Goal: Information Seeking & Learning: Check status

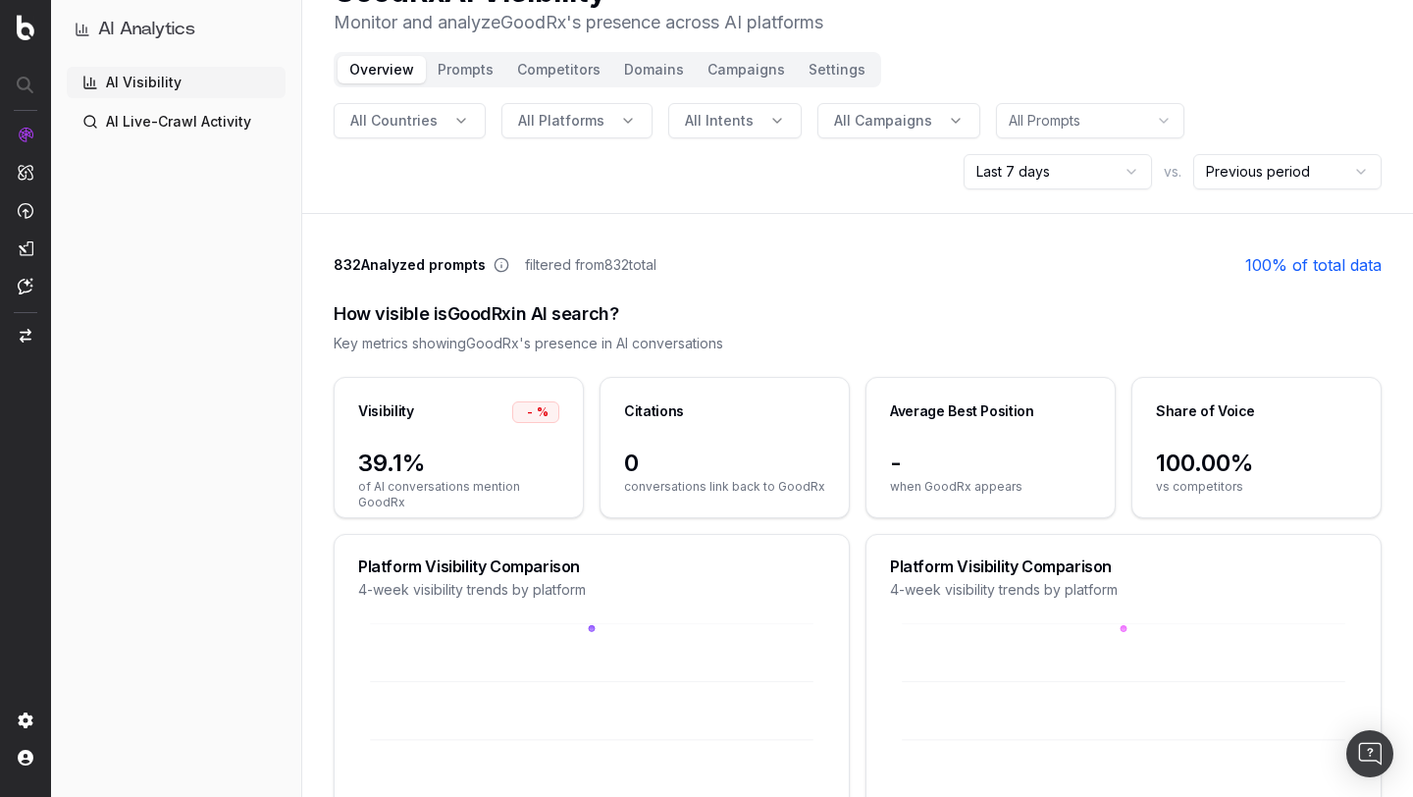
scroll to position [40, 0]
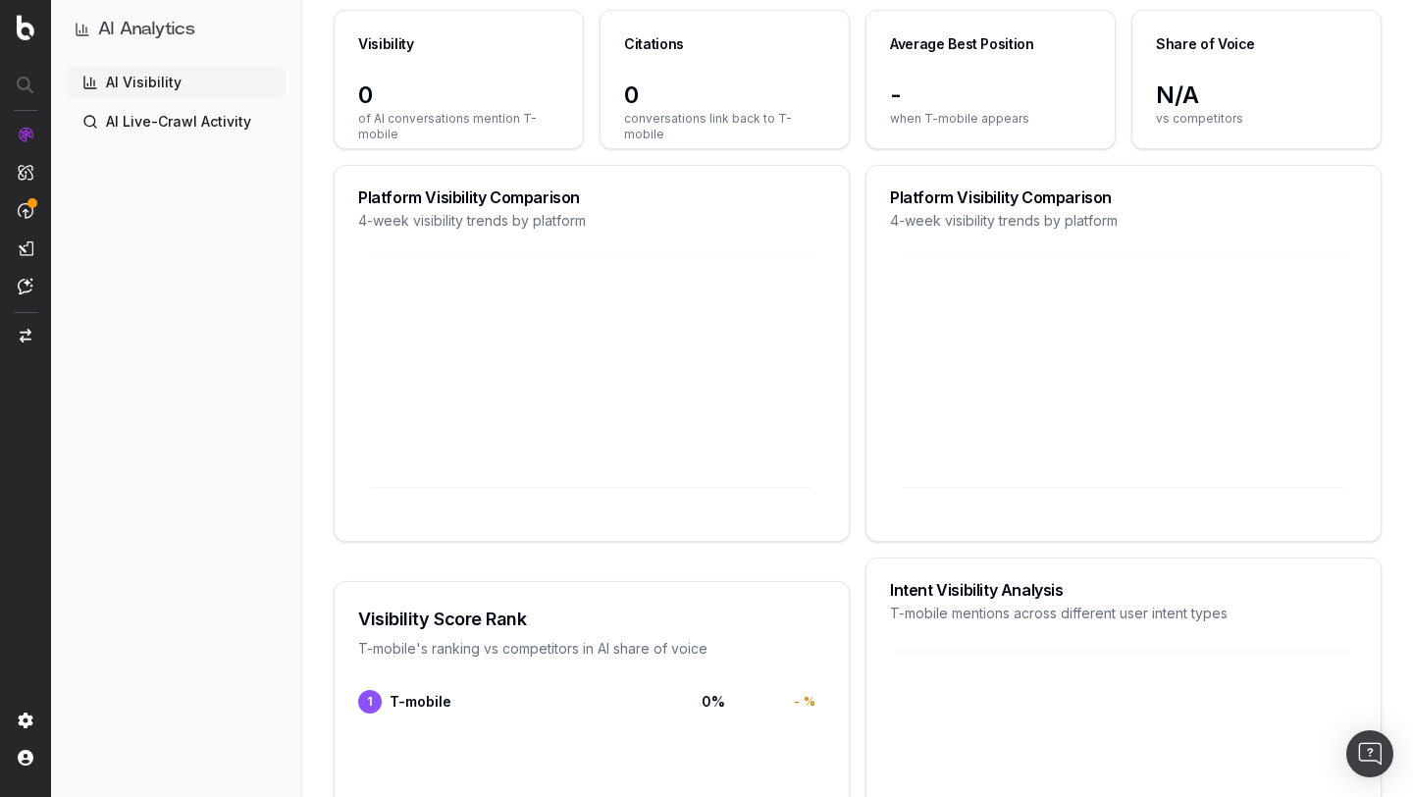
scroll to position [365, 0]
click at [1077, 377] on icon at bounding box center [1123, 386] width 467 height 263
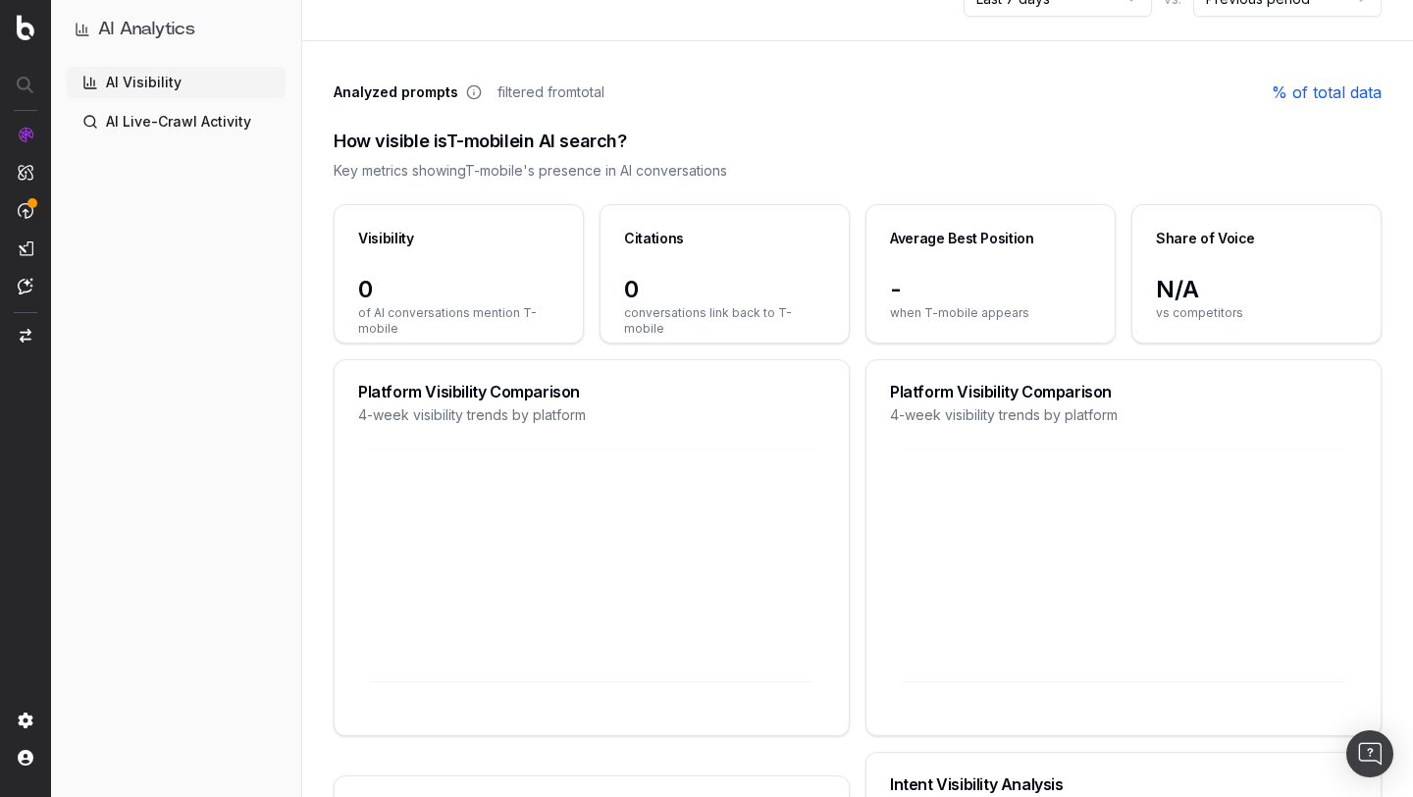
scroll to position [0, 0]
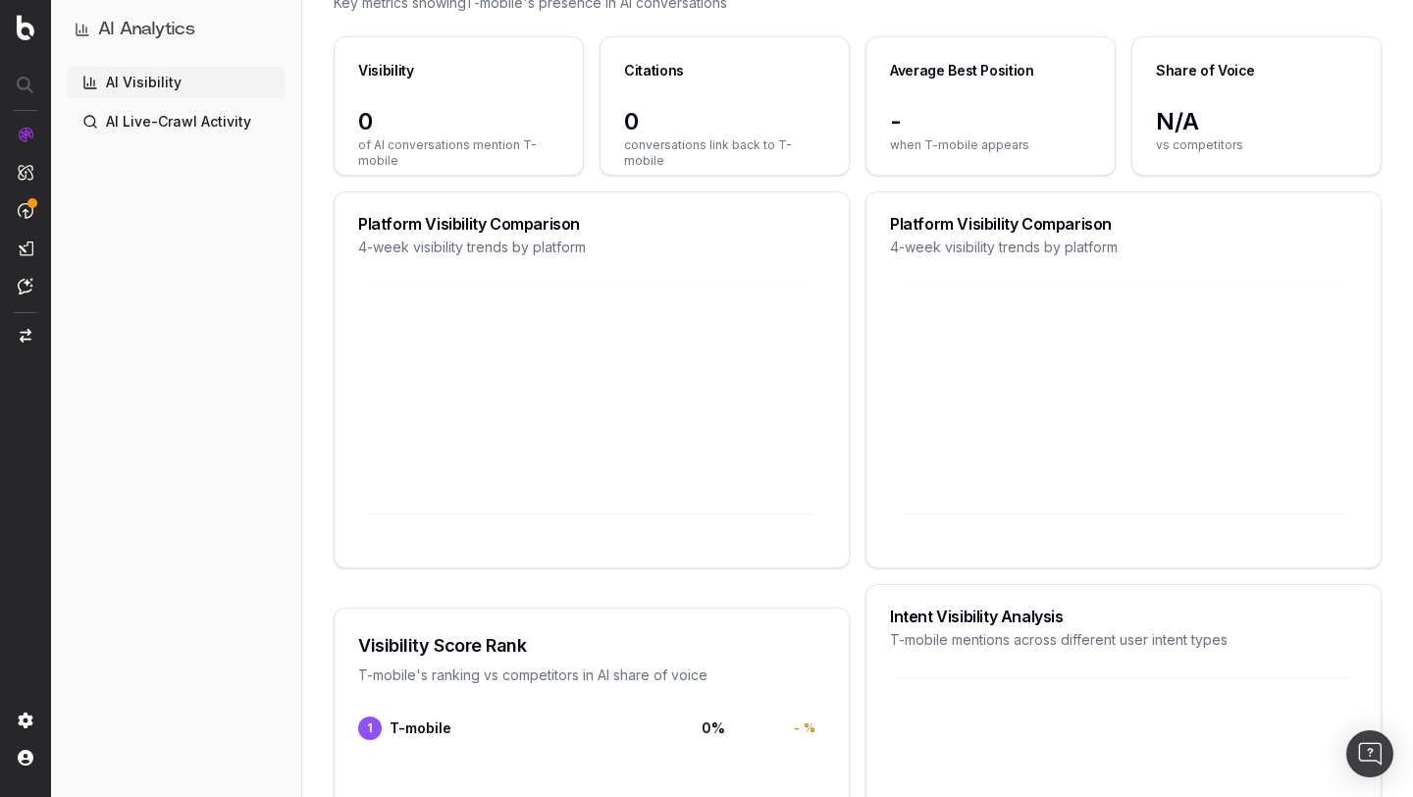
scroll to position [496, 0]
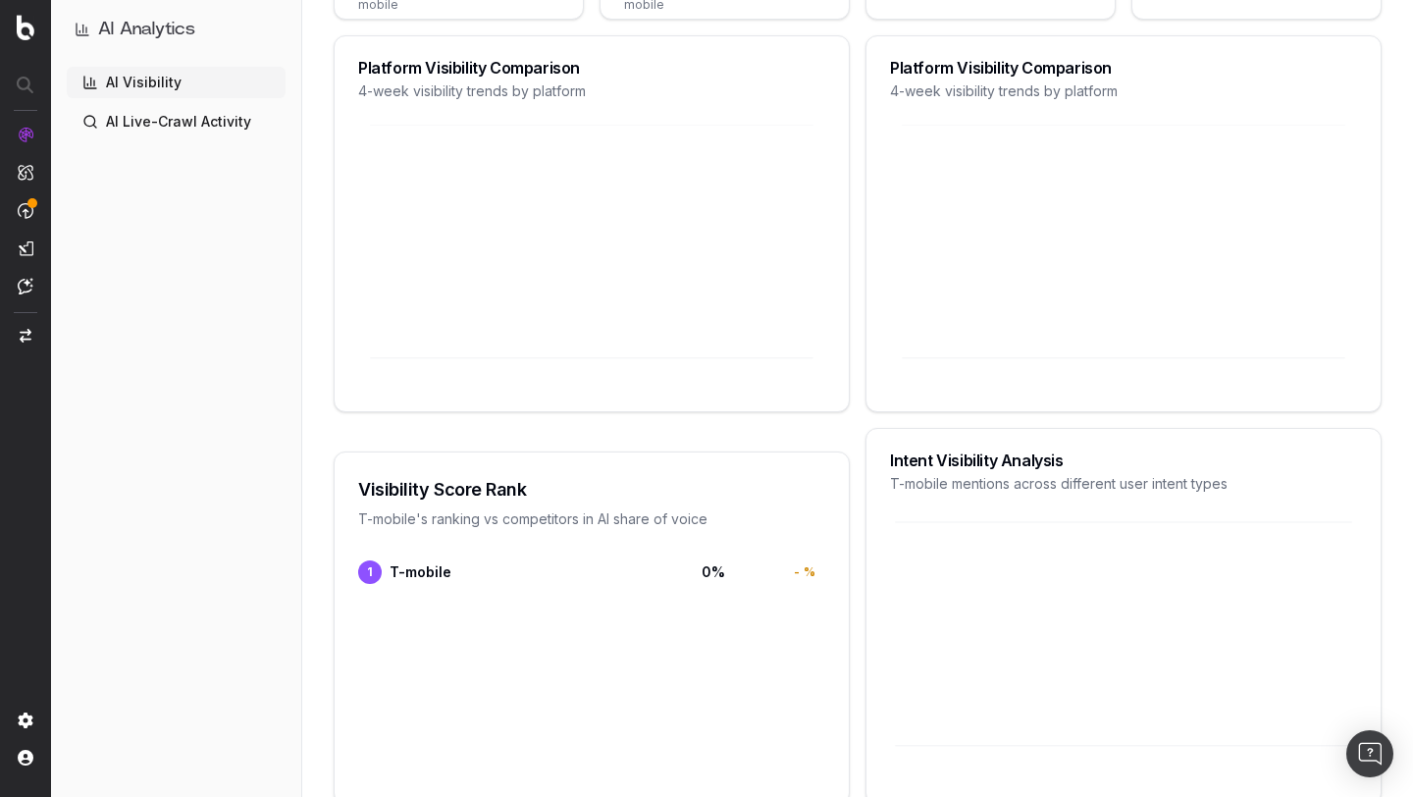
click at [1219, 293] on icon at bounding box center [1123, 256] width 467 height 263
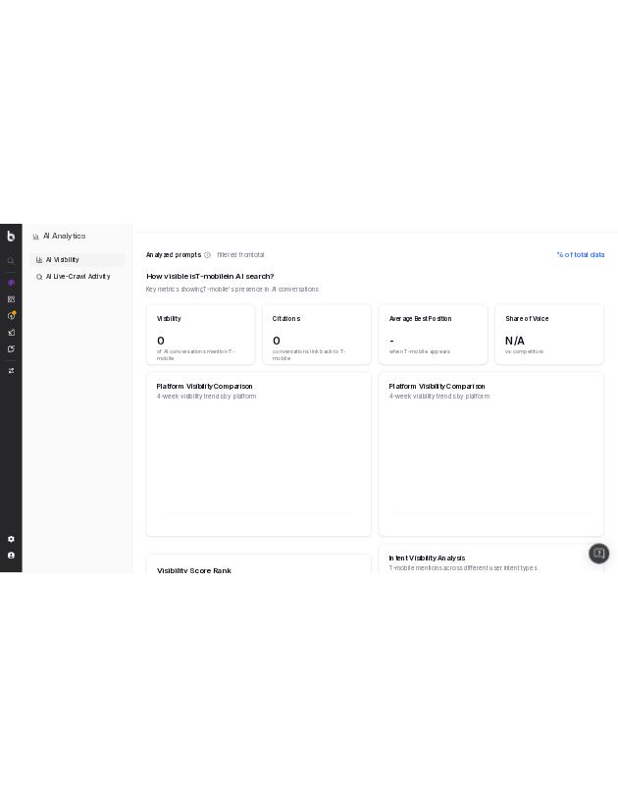
scroll to position [0, 0]
